Goal: Information Seeking & Learning: Learn about a topic

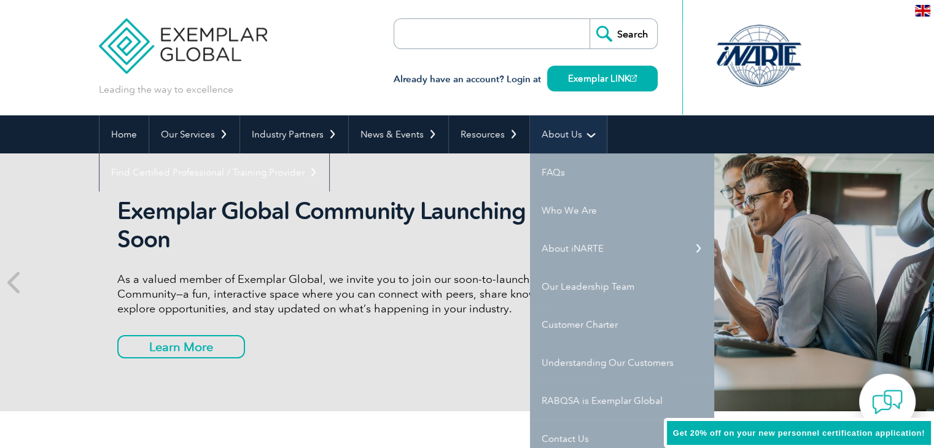
click at [553, 133] on link "About Us" at bounding box center [568, 134] width 77 height 38
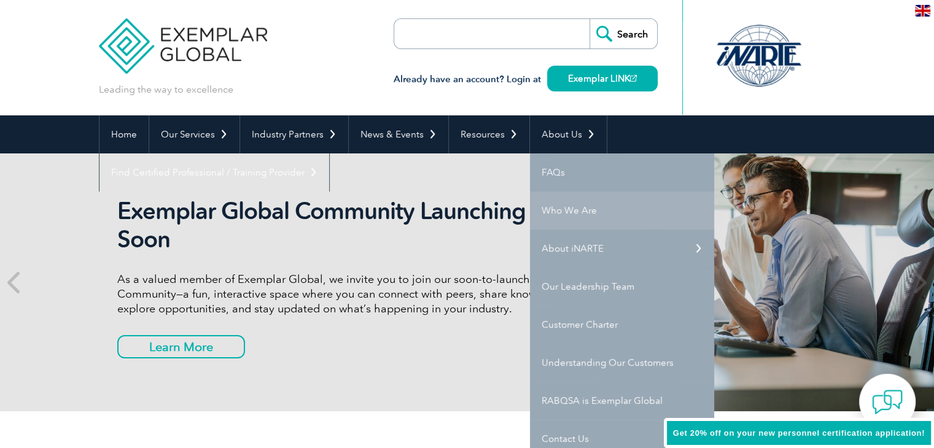
click at [558, 205] on link "Who We Are" at bounding box center [622, 211] width 184 height 38
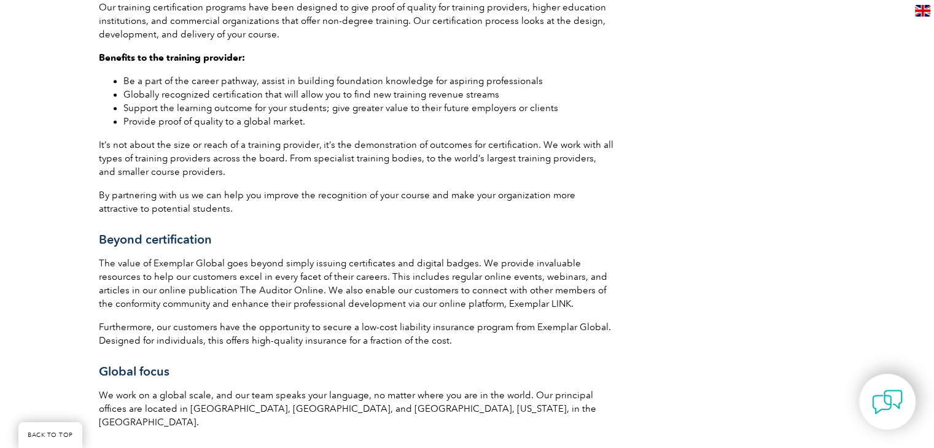
scroll to position [1781, 0]
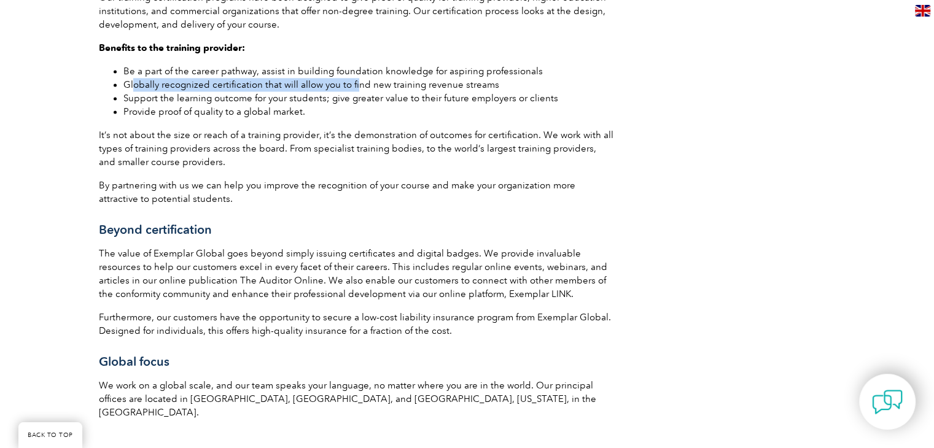
drag, startPoint x: 303, startPoint y: 70, endPoint x: 133, endPoint y: 72, distance: 170.1
click at [133, 78] on li "Globally recognized certification that will allow you to find new training reve…" at bounding box center [368, 85] width 491 height 14
click at [488, 78] on li "Globally recognized certification that will allow you to find new training reve…" at bounding box center [368, 85] width 491 height 14
drag, startPoint x: 509, startPoint y: 72, endPoint x: 123, endPoint y: 72, distance: 385.1
click at [123, 78] on li "Globally recognized certification that will allow you to find new training reve…" at bounding box center [368, 85] width 491 height 14
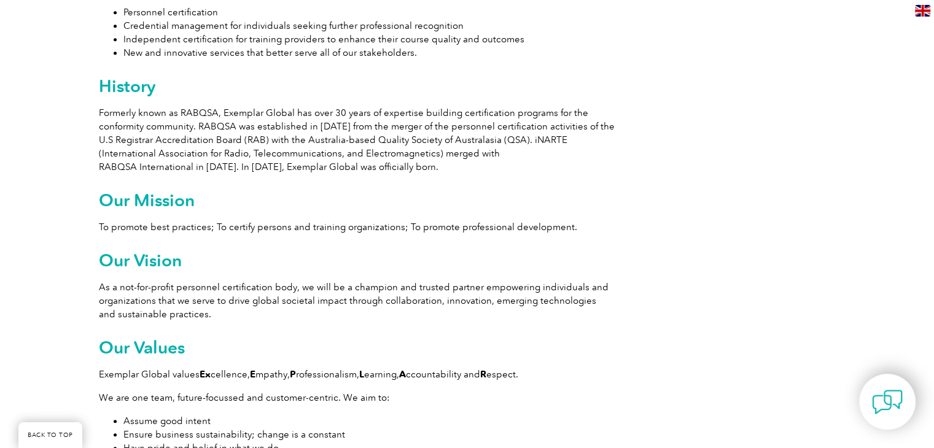
scroll to position [798, 0]
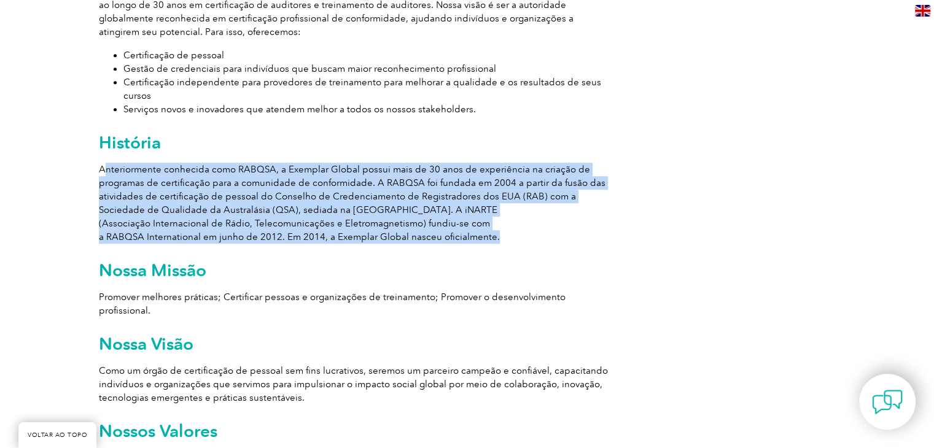
drag, startPoint x: 509, startPoint y: 236, endPoint x: 102, endPoint y: 171, distance: 411.8
click at [102, 171] on p "Anteriormente conhecida como RABQSA, a Exemplar Global possui mais de 30 anos d…" at bounding box center [357, 203] width 516 height 81
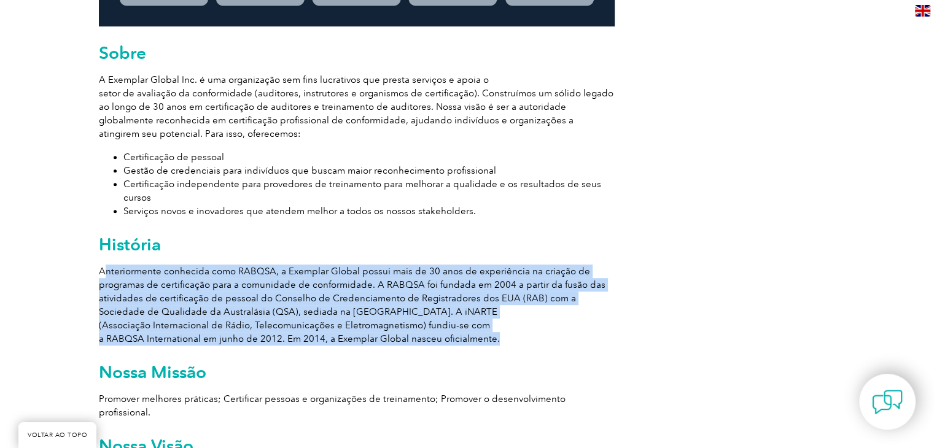
scroll to position [676, 0]
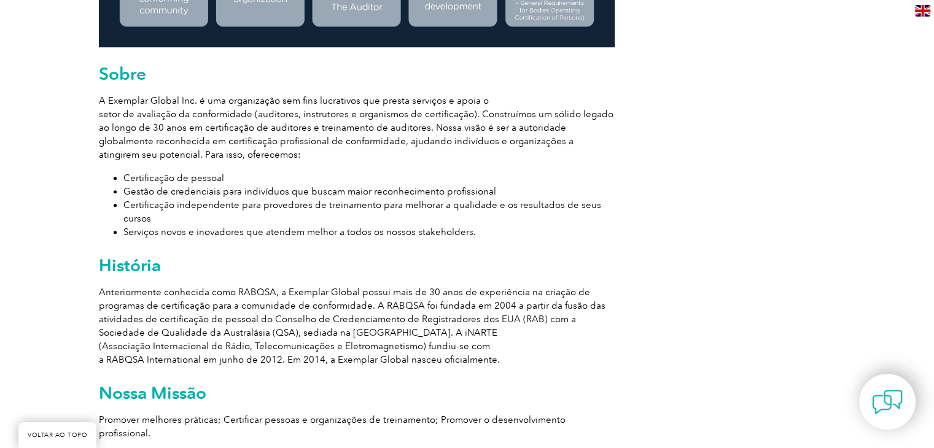
click at [448, 258] on h2 "História" at bounding box center [357, 265] width 516 height 20
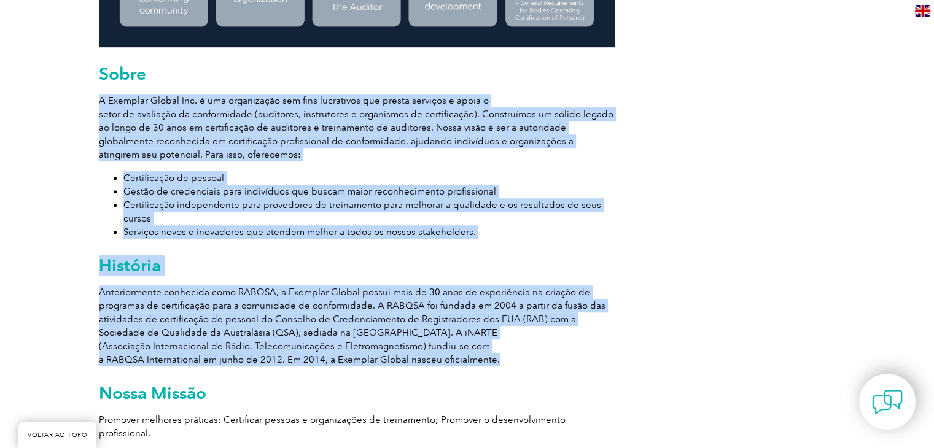
drag, startPoint x: 347, startPoint y: 289, endPoint x: 98, endPoint y: 103, distance: 310.6
copy div "L Ipsumdol Sitame Con. a eli seddoeiusmo tem inci utlaboreet dol magnaa enimadm…"
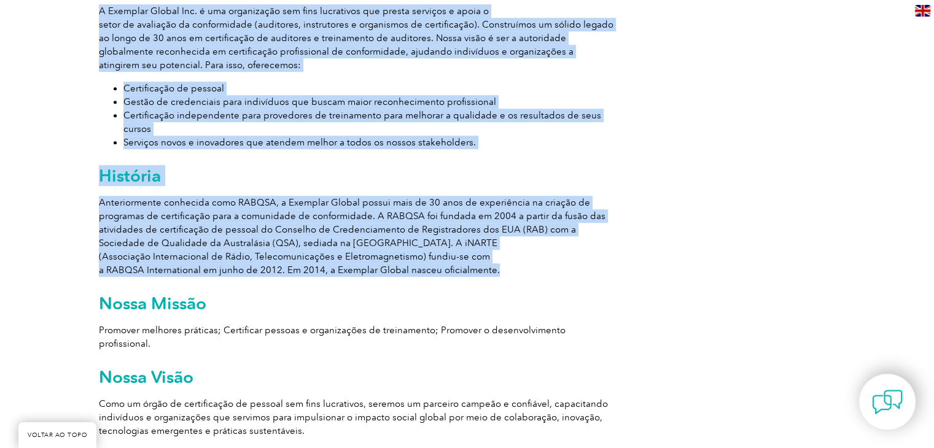
scroll to position [737, 0]
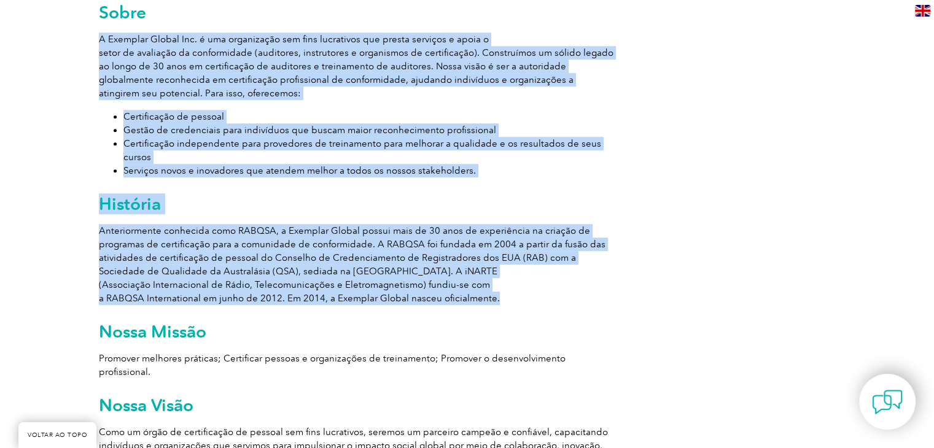
copy div "L Ipsumdol Sitame Con. a eli seddoeiusmo tem inci utlaboreet dol magnaa enimadm…"
